Goal: Entertainment & Leisure: Consume media (video, audio)

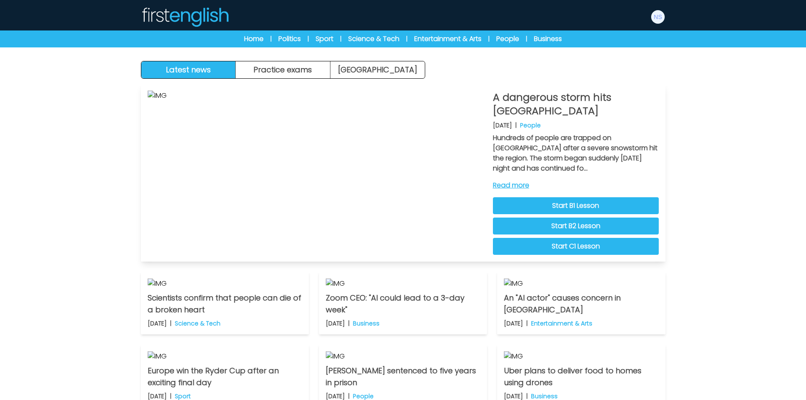
click at [518, 184] on link "Read more" at bounding box center [576, 185] width 166 height 10
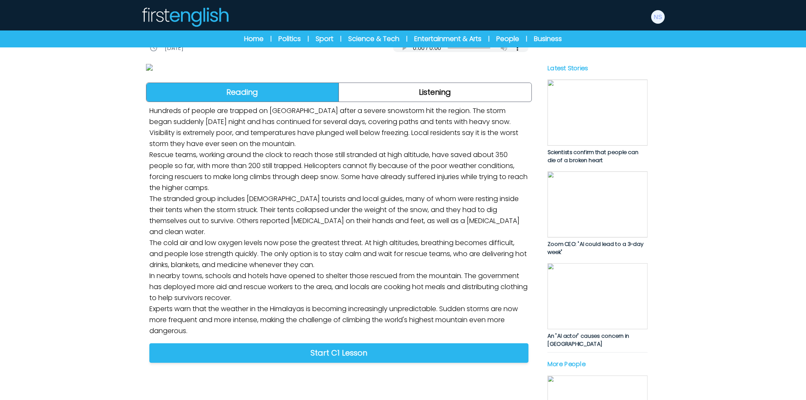
scroll to position [254, 0]
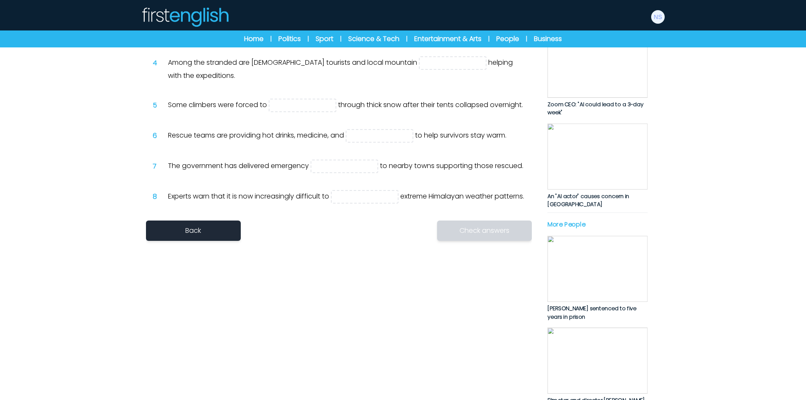
scroll to position [212, 0]
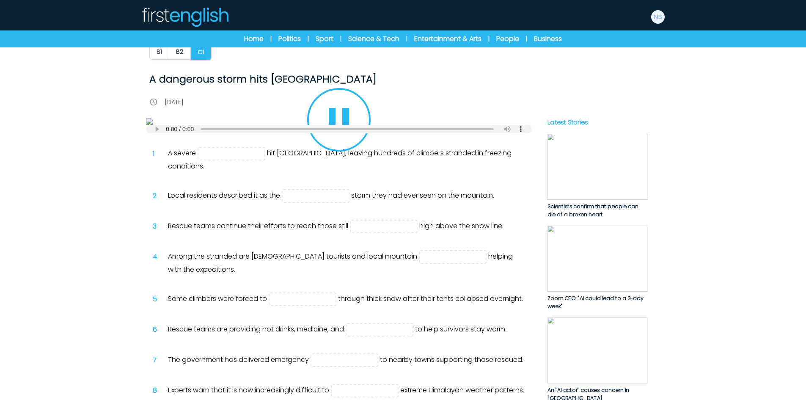
scroll to position [0, 0]
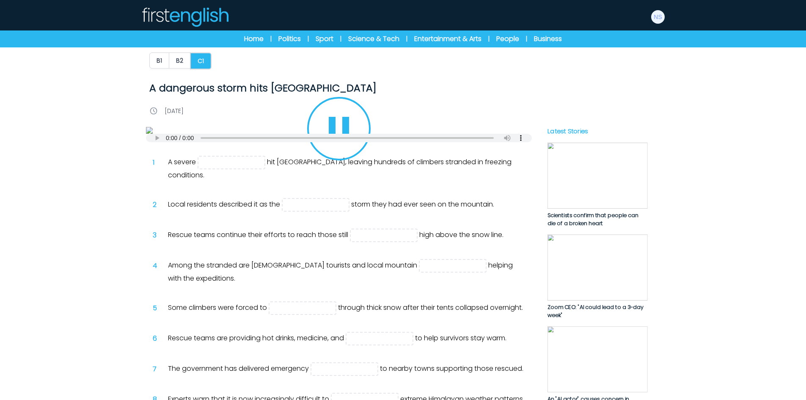
click at [342, 149] on icon "Play/Pause" at bounding box center [339, 128] width 41 height 41
